Goal: Task Accomplishment & Management: Complete application form

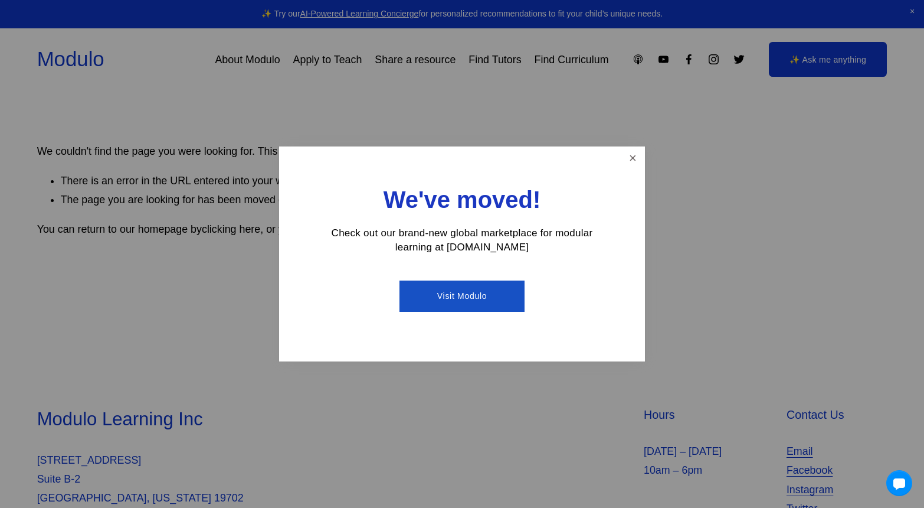
click at [488, 296] on link "Visit Modulo" at bounding box center [462, 295] width 125 height 31
click at [633, 158] on link "Close" at bounding box center [633, 158] width 21 height 21
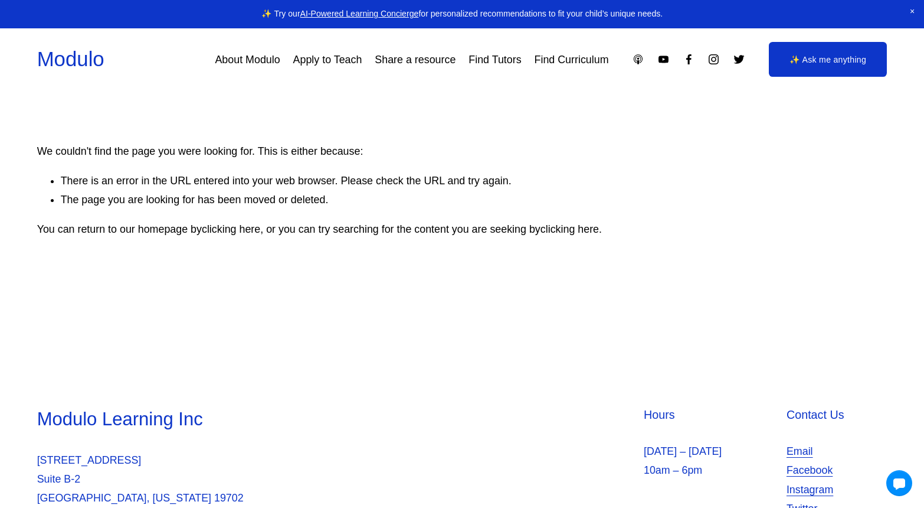
click at [319, 60] on link "Apply to Teach" at bounding box center [327, 59] width 69 height 21
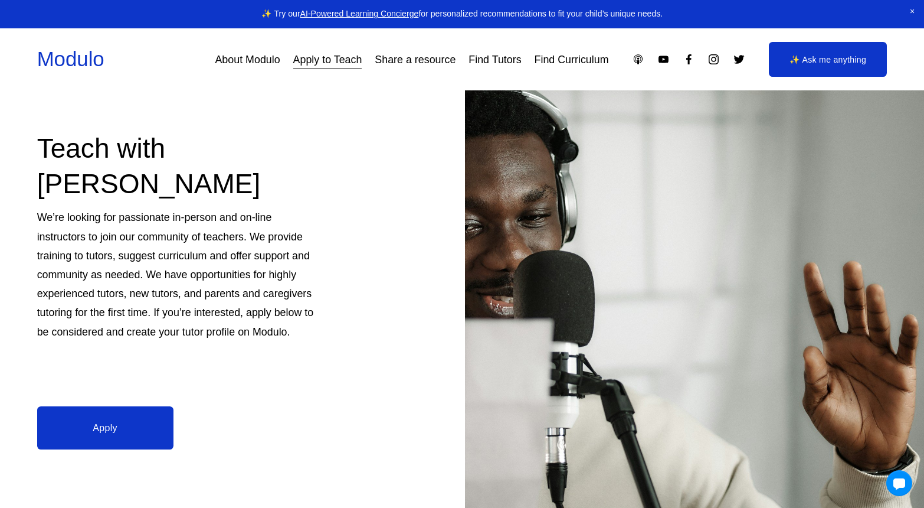
scroll to position [93, 0]
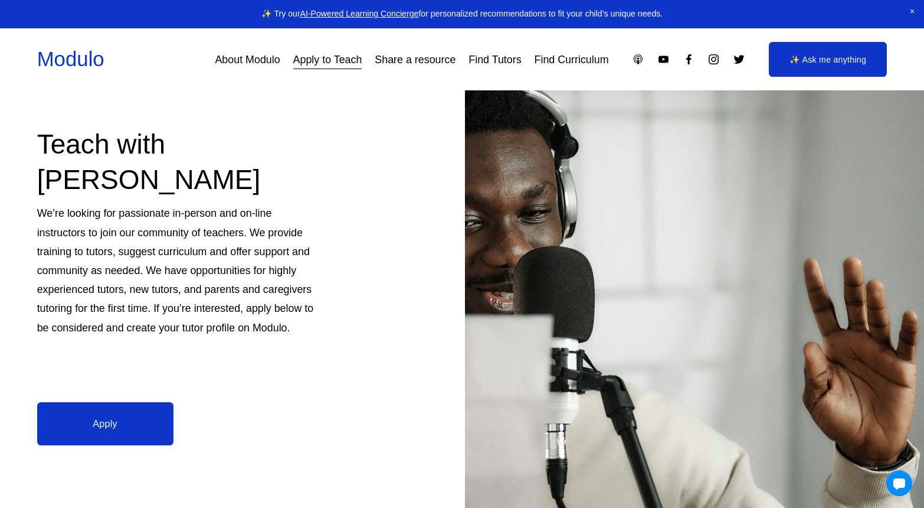
click at [481, 60] on link "Find Tutors" at bounding box center [495, 59] width 53 height 21
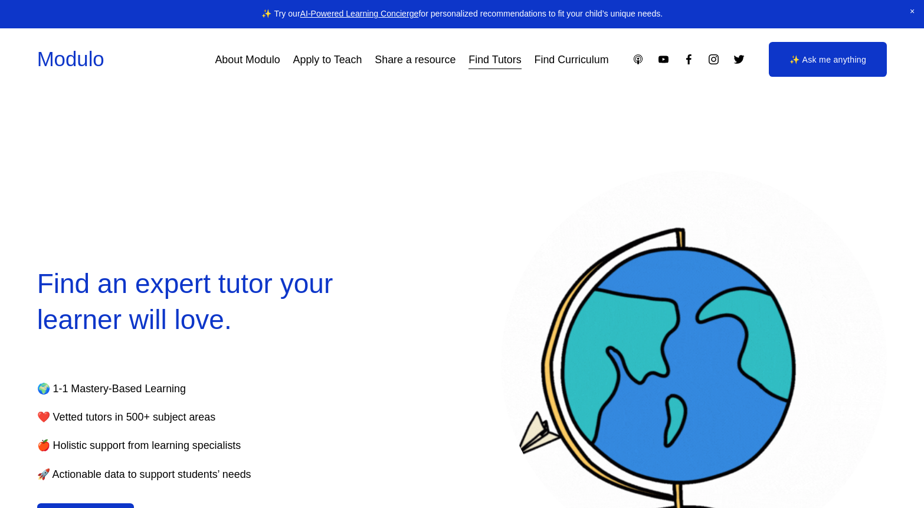
select select "**"
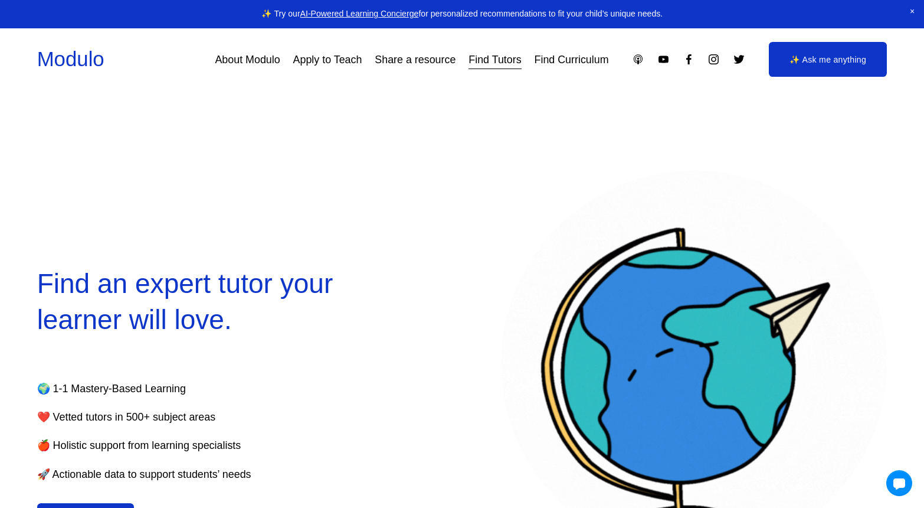
click at [318, 61] on link "Apply to Teach" at bounding box center [327, 59] width 69 height 21
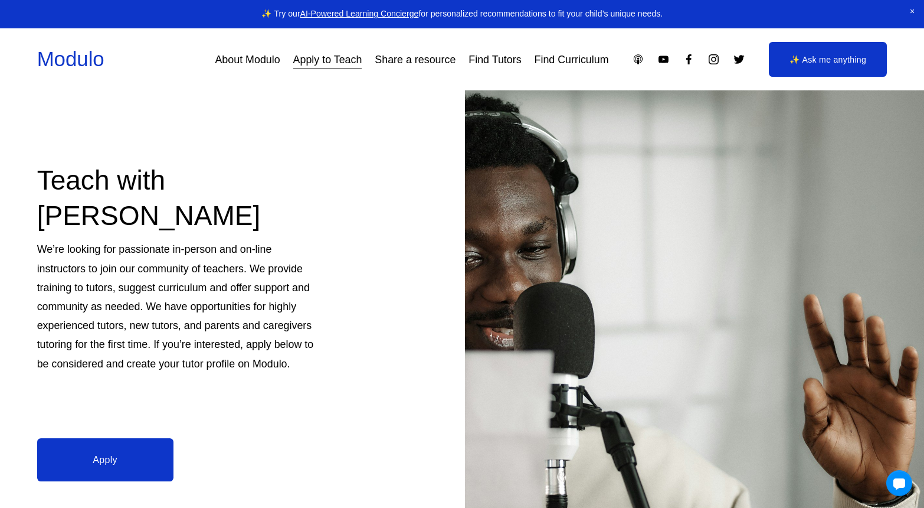
scroll to position [57, 0]
click at [145, 469] on link "Apply" at bounding box center [105, 458] width 136 height 43
